Goal: Check status: Check status

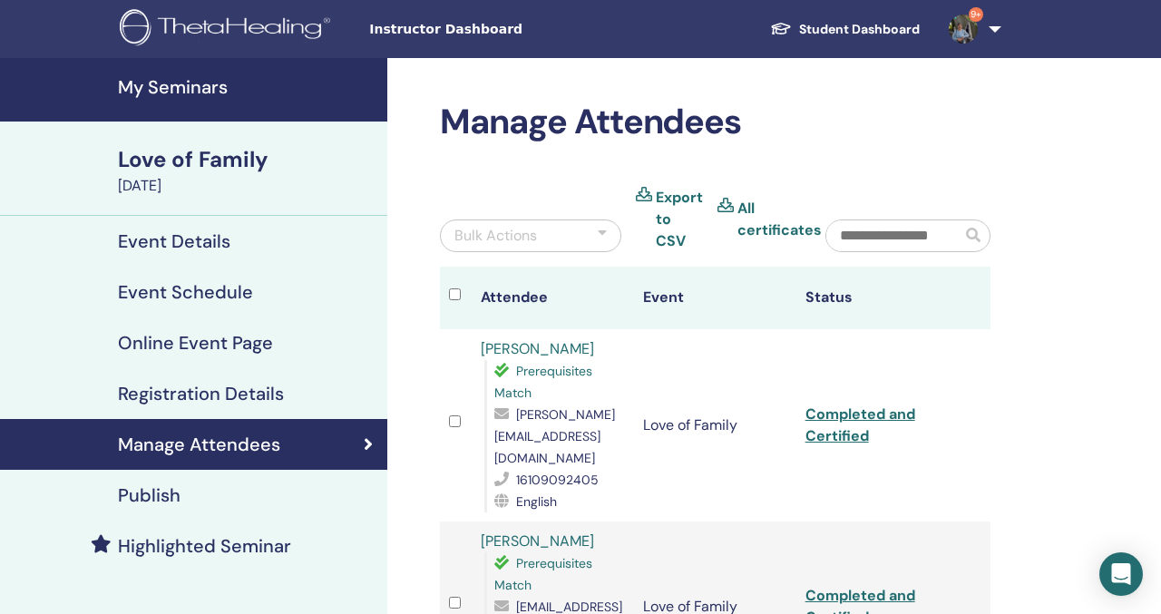
click at [213, 83] on h4 "My Seminars" at bounding box center [247, 87] width 259 height 22
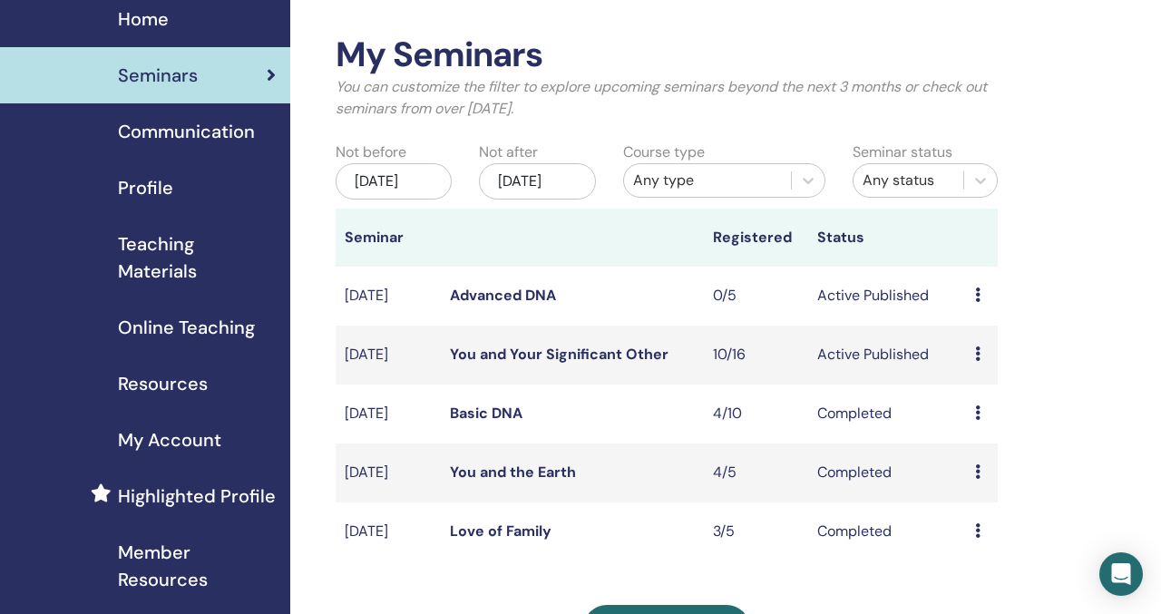
scroll to position [78, 0]
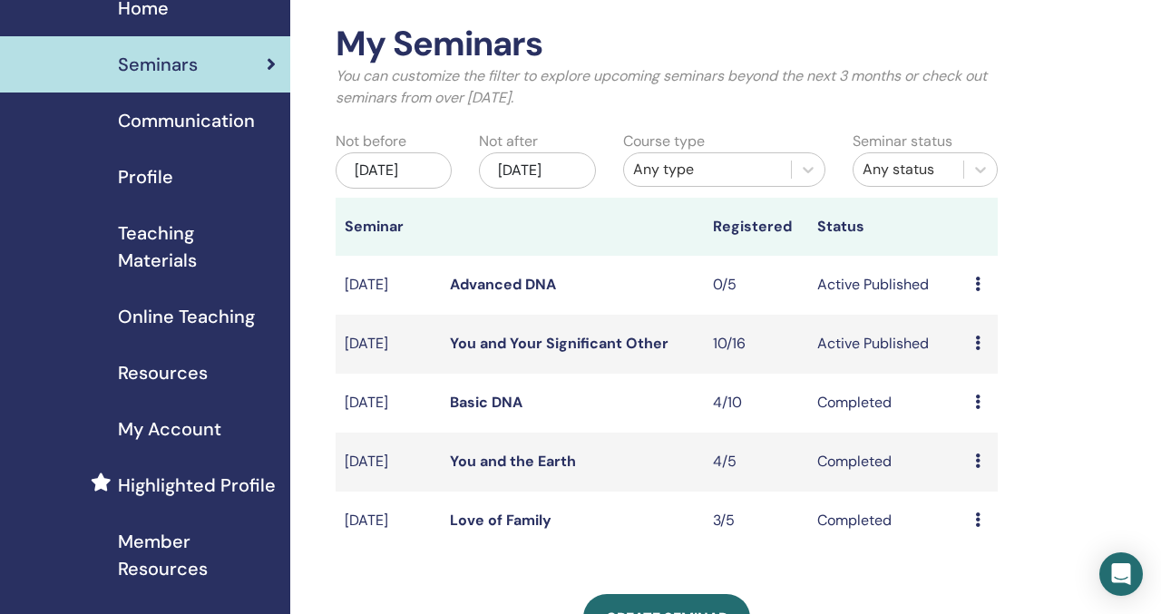
click at [522, 353] on link "You and Your Significant Other" at bounding box center [559, 343] width 219 height 19
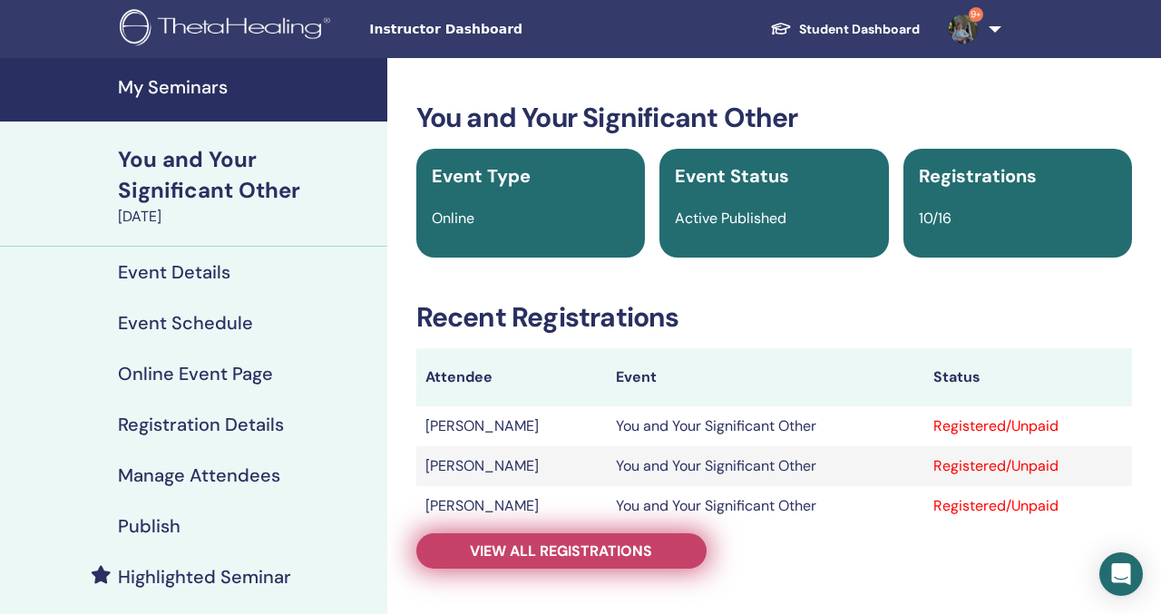
click at [611, 555] on span "View all registrations" at bounding box center [561, 551] width 182 height 19
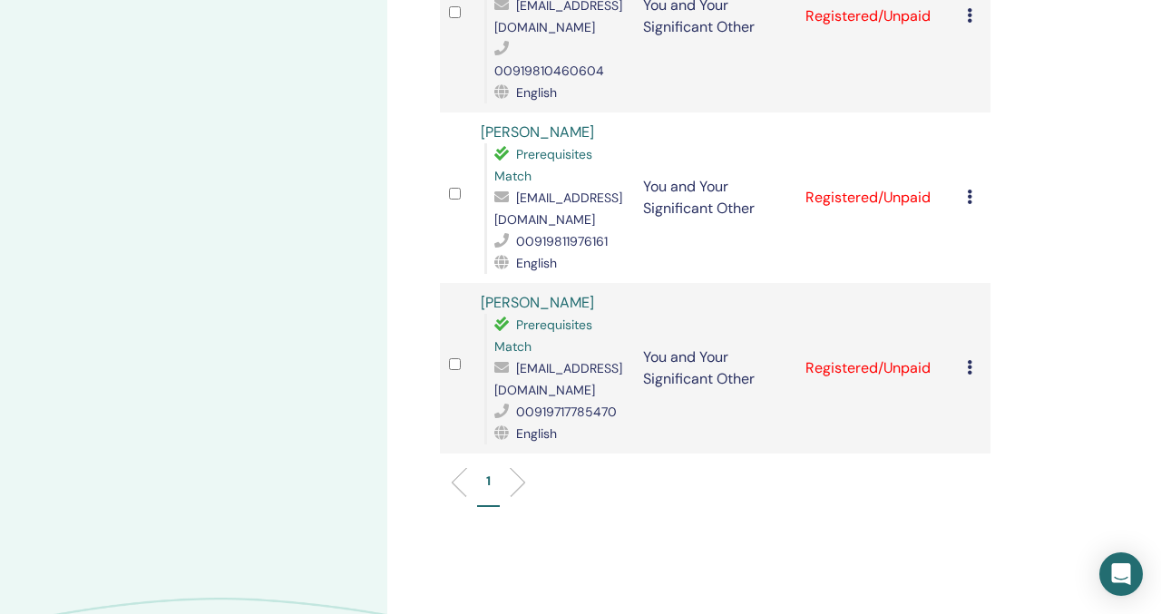
scroll to position [1667, 0]
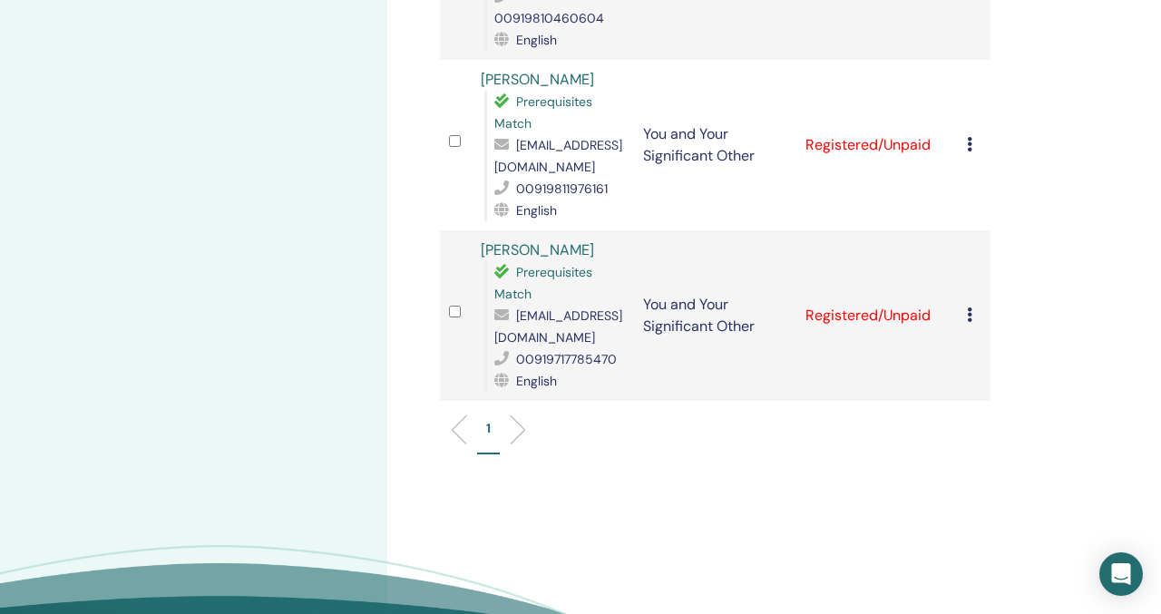
click at [524, 432] on ul "1" at bounding box center [715, 436] width 520 height 35
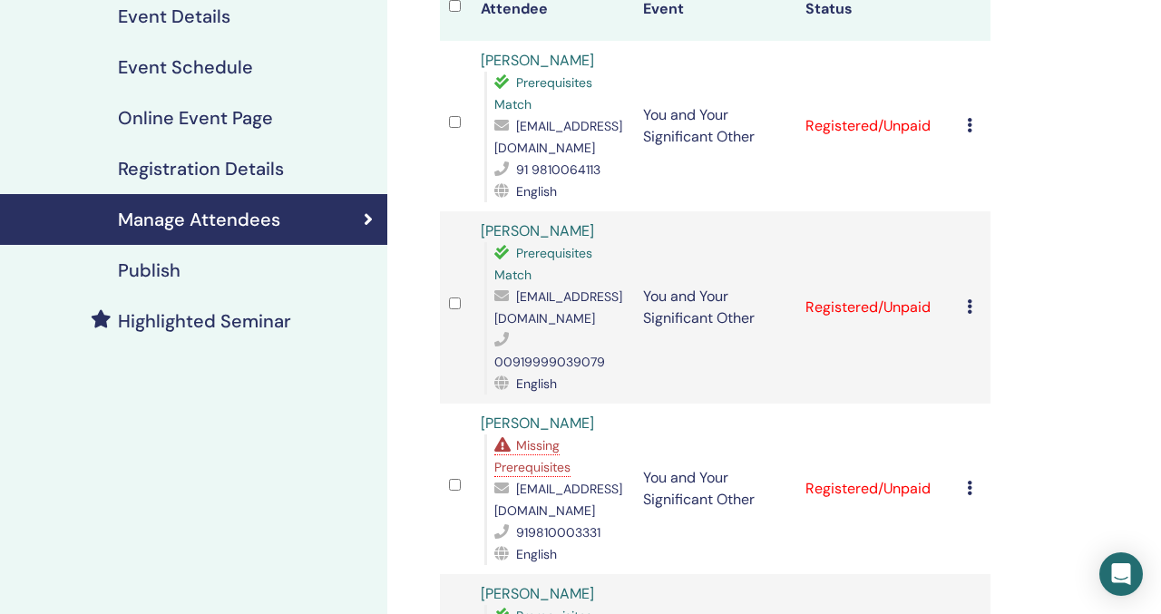
scroll to position [0, 0]
